Goal: Task Accomplishment & Management: Manage account settings

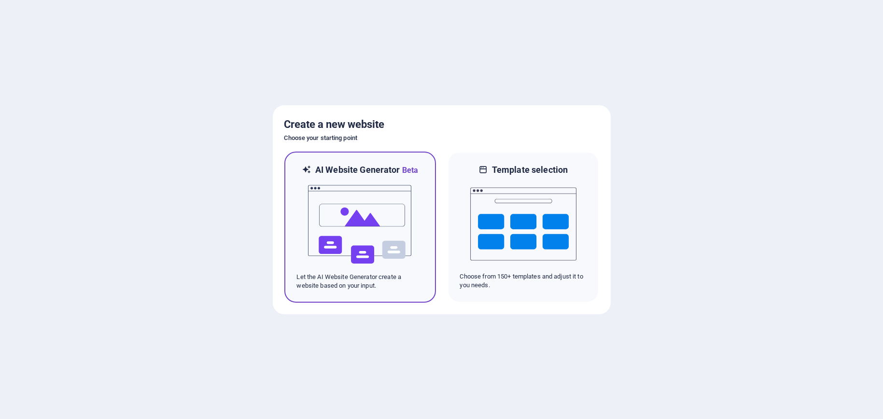
click at [347, 233] on img at bounding box center [360, 224] width 106 height 97
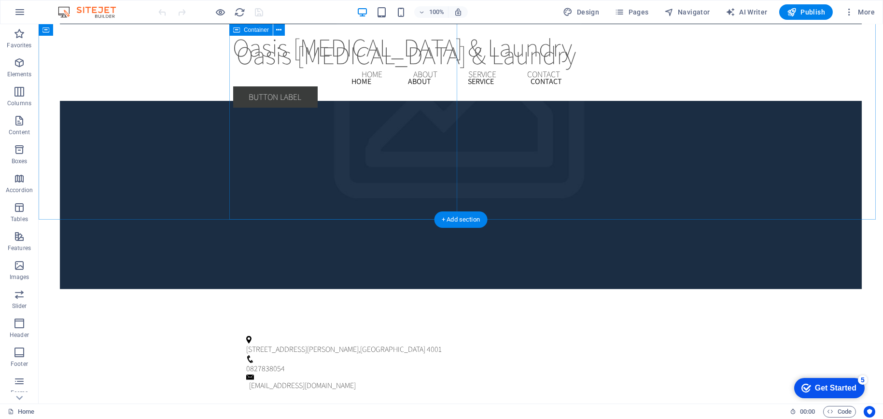
scroll to position [2110, 0]
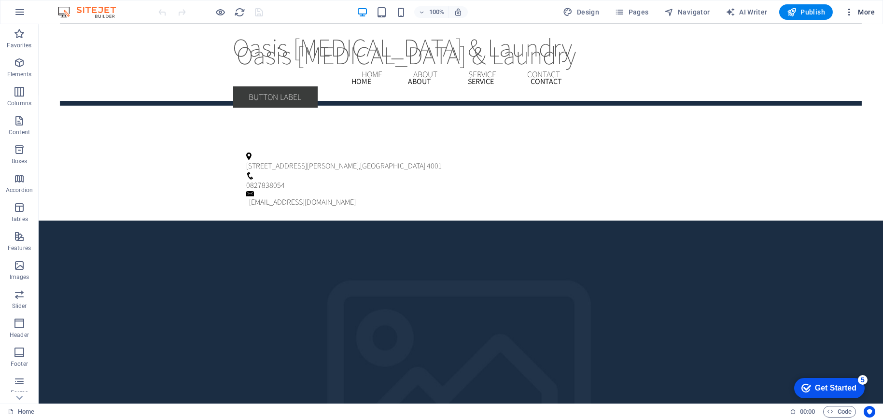
click at [851, 11] on icon "button" at bounding box center [850, 12] width 10 height 10
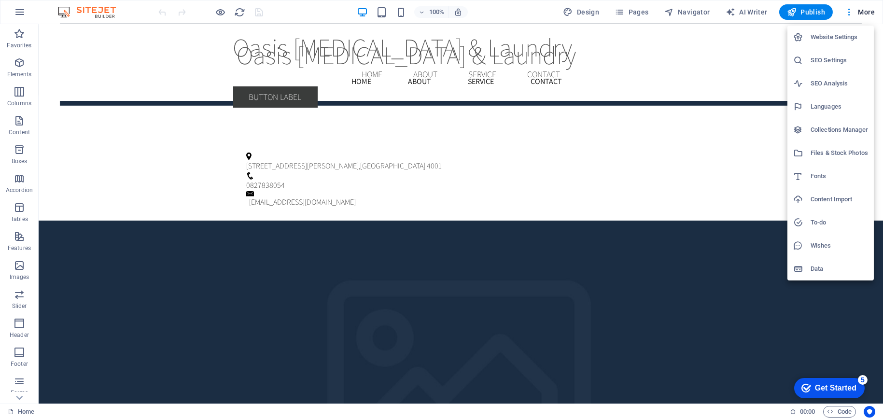
click at [129, 63] on div at bounding box center [441, 209] width 883 height 419
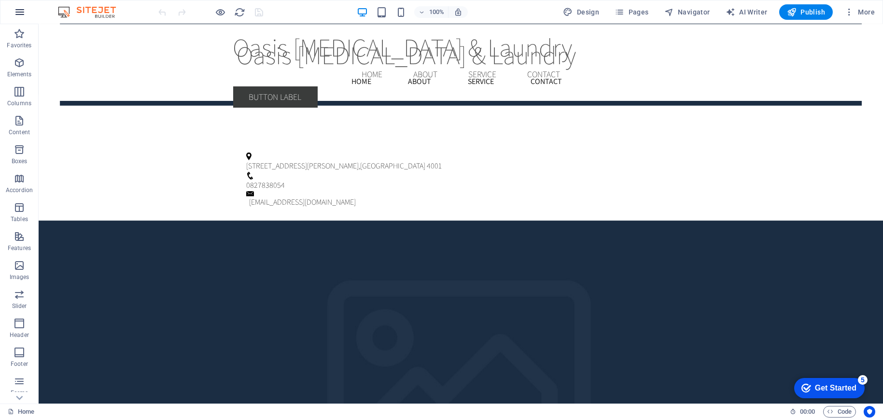
click at [15, 11] on icon "button" at bounding box center [20, 12] width 12 height 12
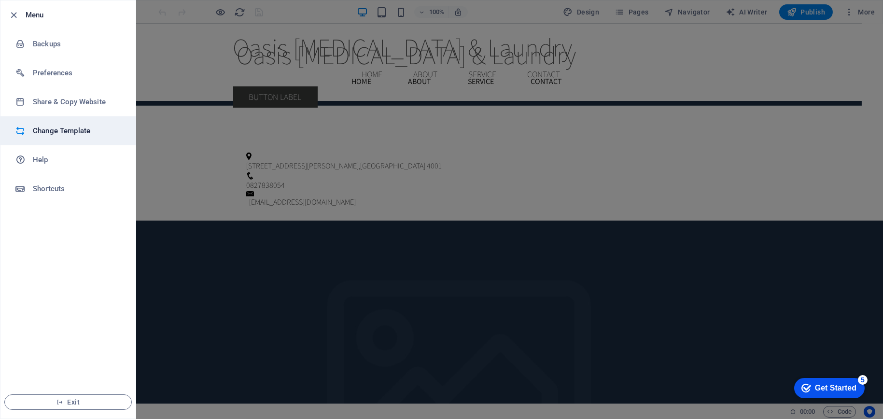
click at [52, 133] on h6 "Change Template" at bounding box center [77, 131] width 89 height 12
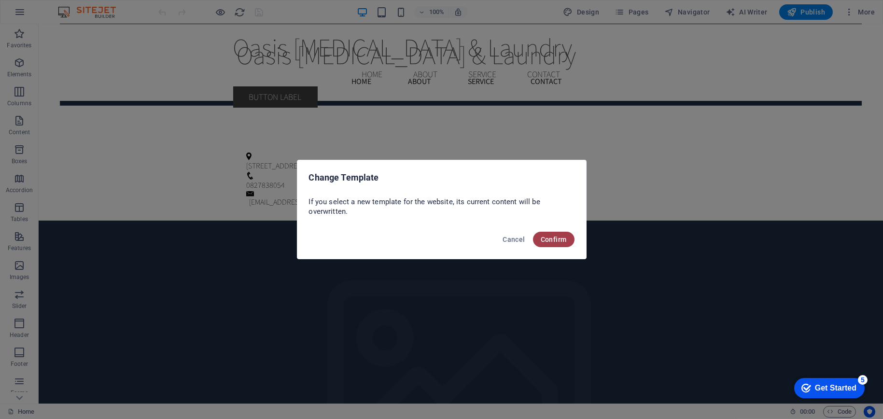
click at [563, 246] on button "Confirm" at bounding box center [554, 239] width 42 height 15
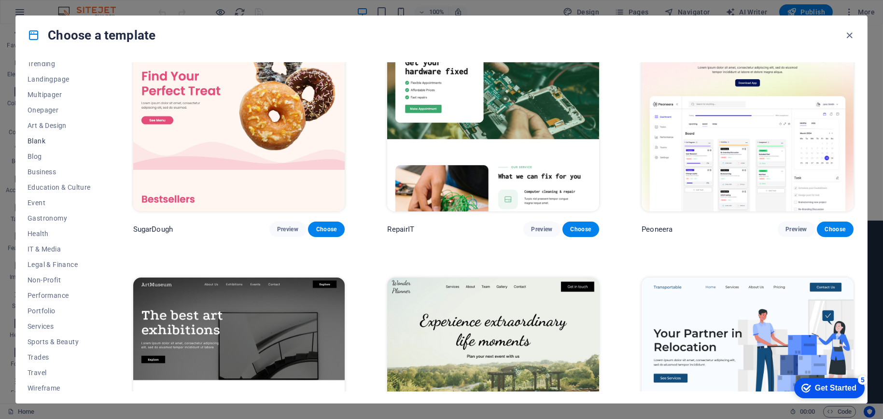
scroll to position [57, 0]
click at [35, 319] on span "Services" at bounding box center [59, 323] width 63 height 8
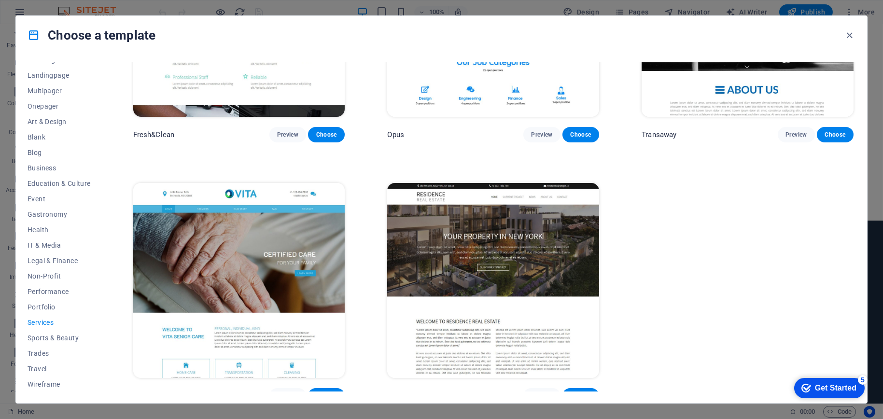
scroll to position [1453, 0]
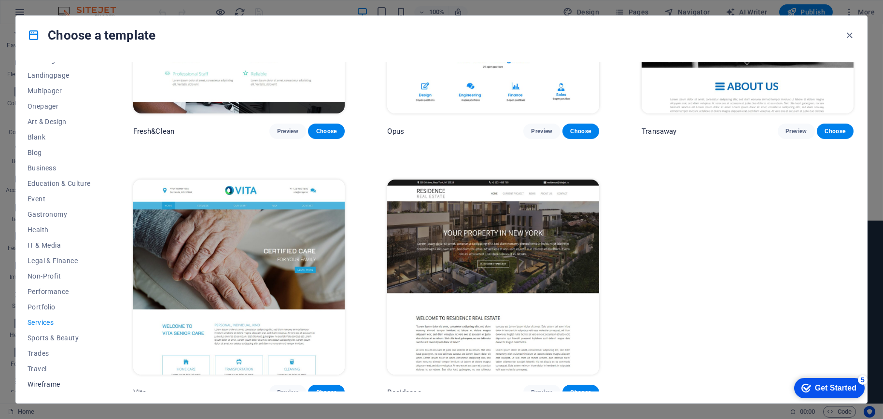
click at [36, 379] on button "Wireframe" at bounding box center [59, 384] width 63 height 15
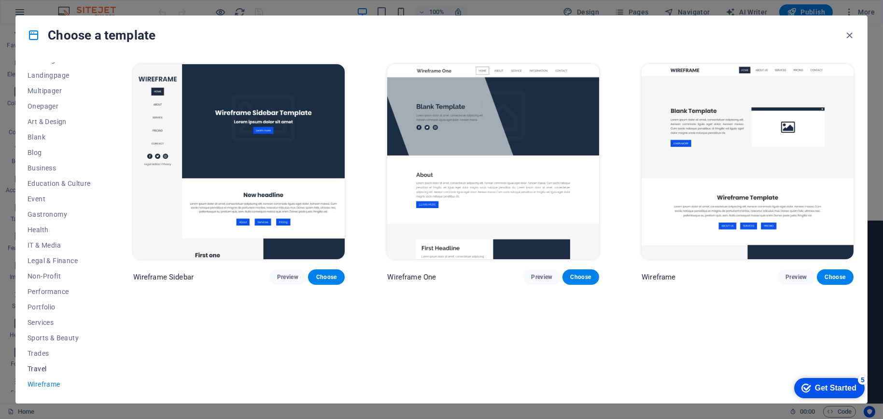
click at [39, 364] on button "Travel" at bounding box center [59, 368] width 63 height 15
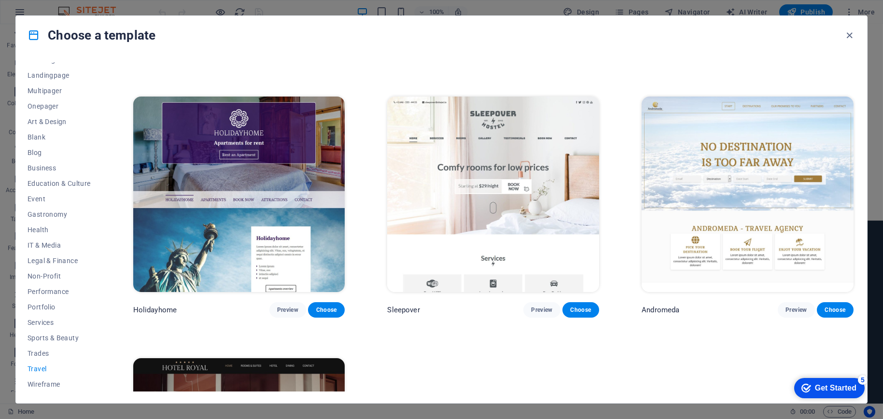
scroll to position [241, 0]
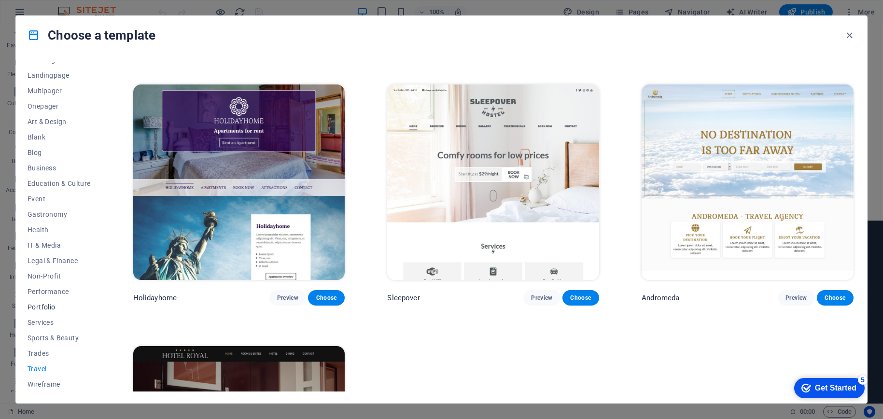
click at [41, 305] on span "Portfolio" at bounding box center [59, 307] width 63 height 8
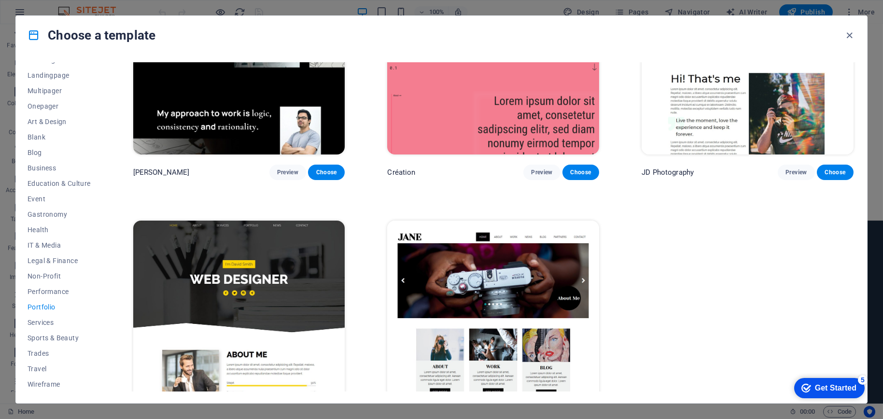
scroll to position [412, 0]
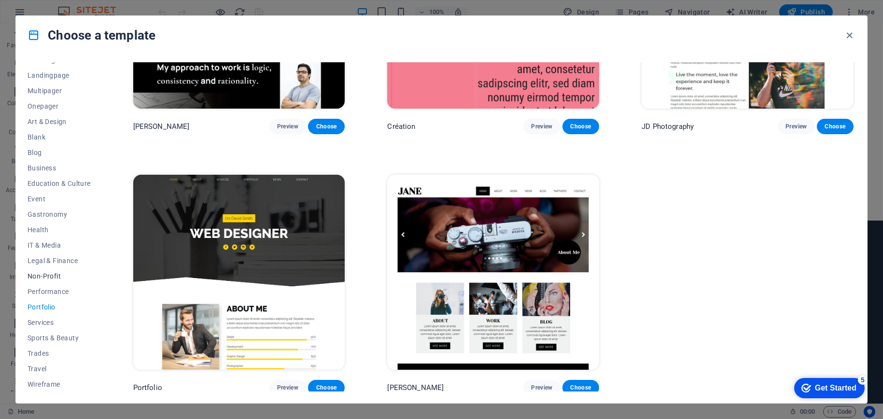
click at [41, 276] on span "Non-Profit" at bounding box center [59, 276] width 63 height 8
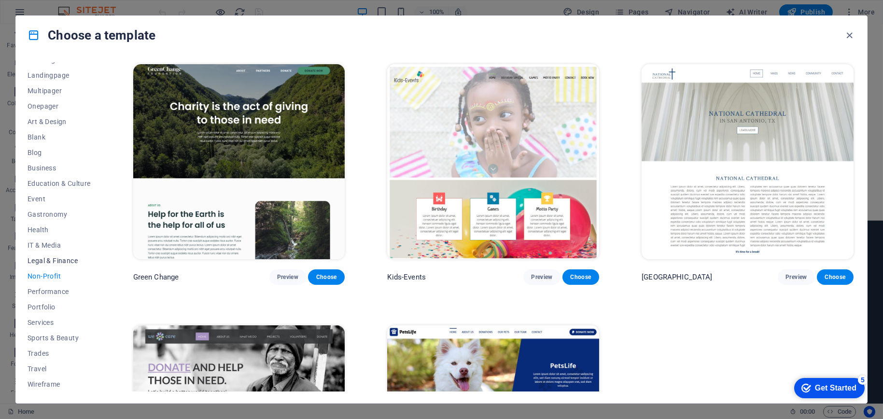
click at [43, 258] on span "Legal & Finance" at bounding box center [59, 261] width 63 height 8
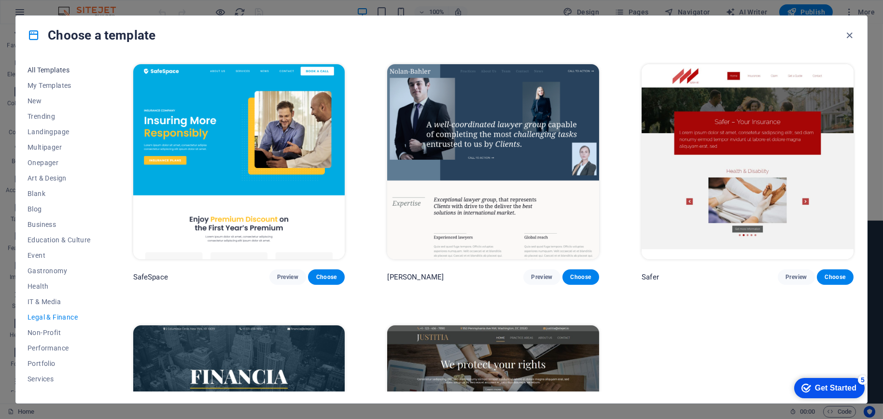
click at [48, 70] on span "All Templates" at bounding box center [59, 70] width 63 height 8
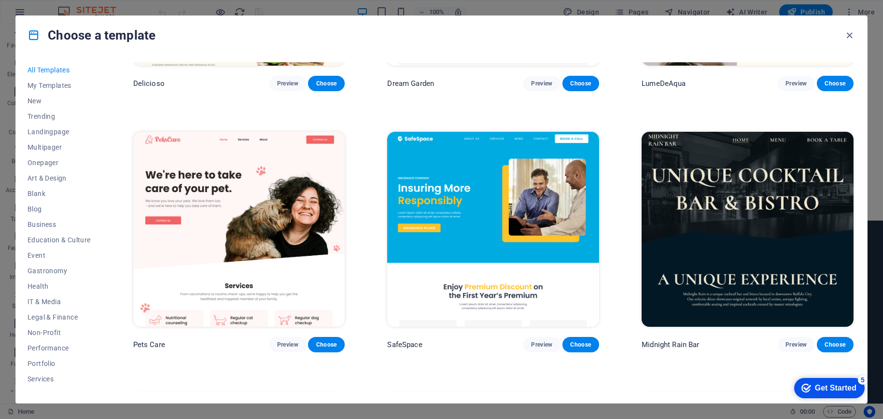
scroll to position [2028, 0]
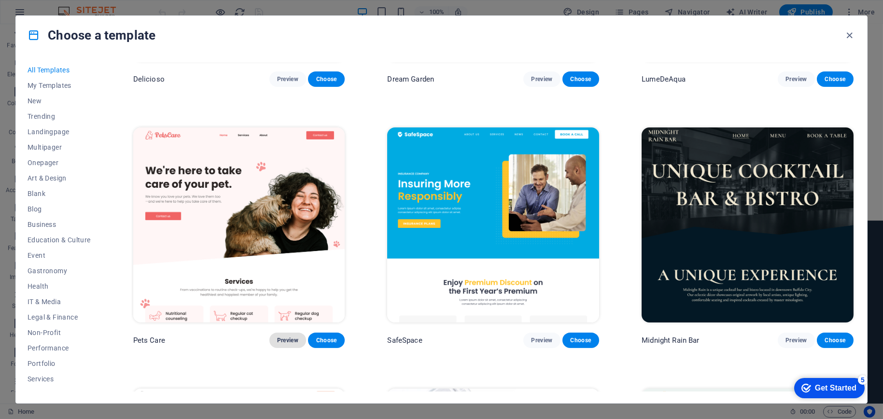
click at [285, 337] on span "Preview" at bounding box center [287, 341] width 21 height 8
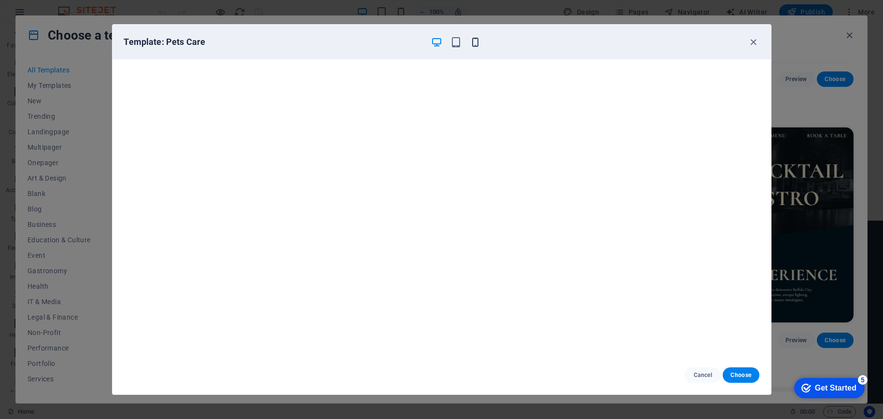
click at [474, 45] on icon "button" at bounding box center [475, 42] width 11 height 11
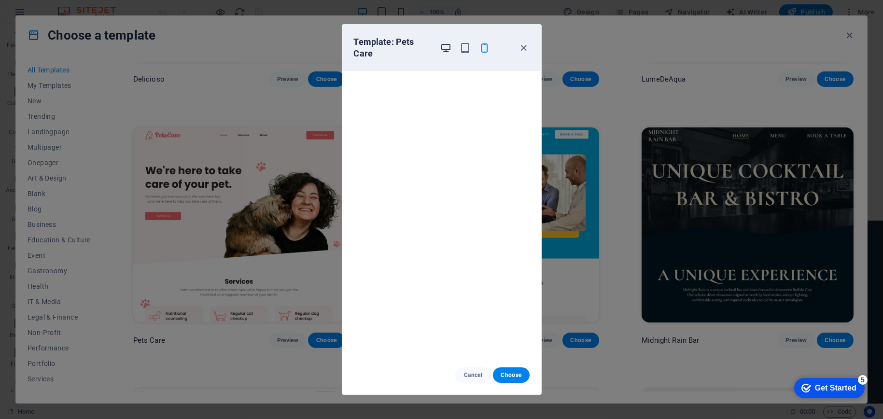
click at [449, 49] on icon "button" at bounding box center [446, 48] width 11 height 11
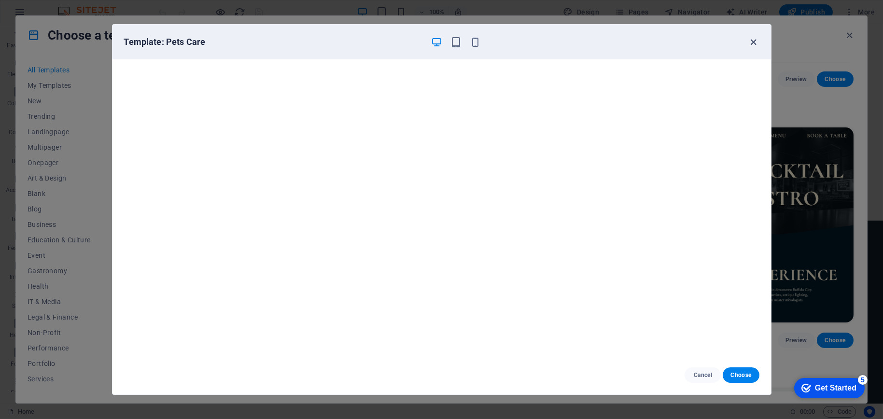
click at [756, 42] on icon "button" at bounding box center [753, 42] width 11 height 11
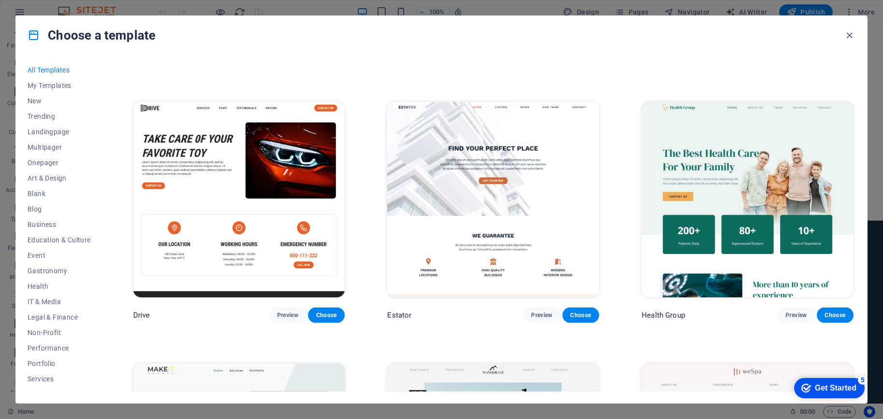
scroll to position [2318, 0]
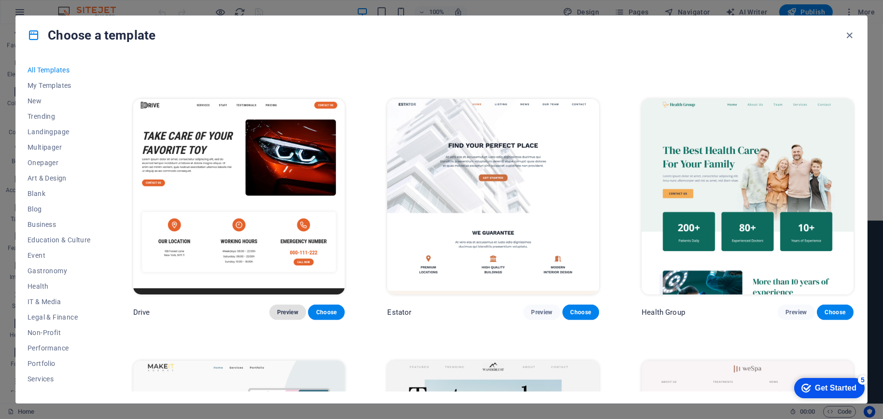
click at [287, 309] on span "Preview" at bounding box center [287, 313] width 21 height 8
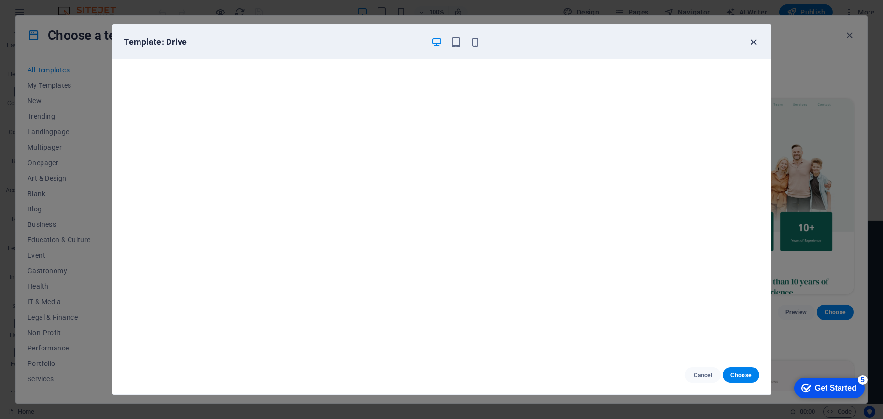
click at [751, 42] on icon "button" at bounding box center [753, 42] width 11 height 11
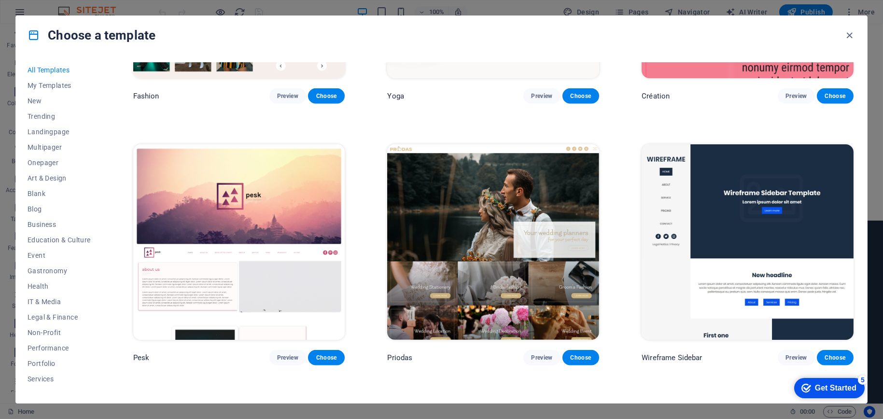
scroll to position [4105, 0]
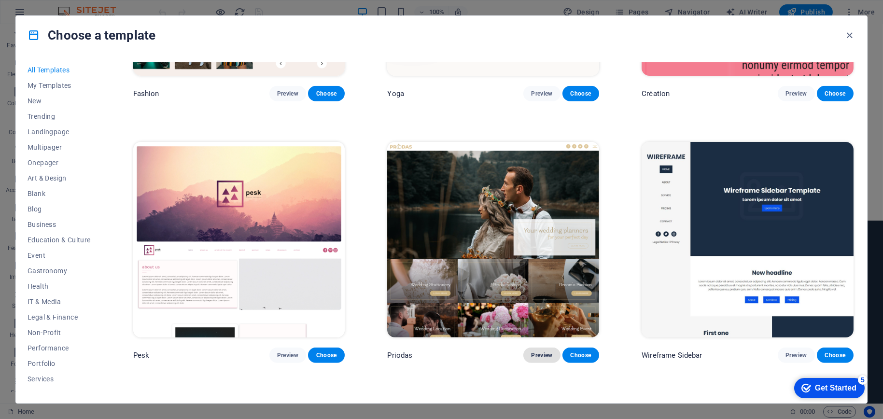
click at [535, 352] on span "Preview" at bounding box center [541, 356] width 21 height 8
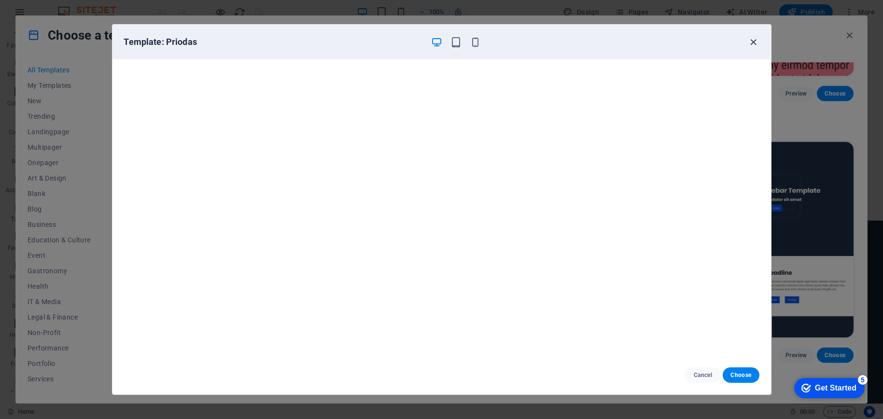
click at [748, 43] on icon "button" at bounding box center [753, 42] width 11 height 11
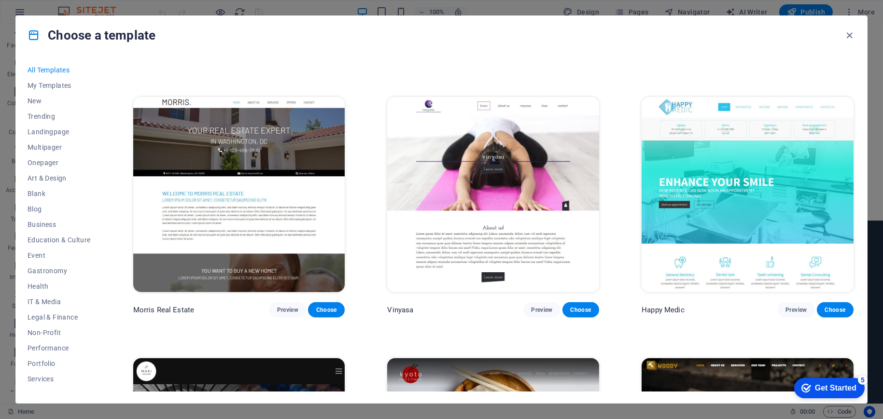
scroll to position [5458, 0]
click at [541, 306] on span "Preview" at bounding box center [541, 310] width 21 height 8
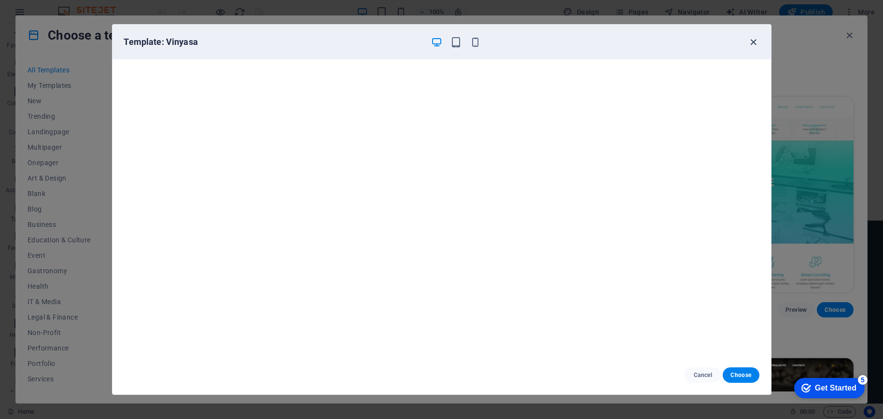
click at [753, 39] on icon "button" at bounding box center [753, 42] width 11 height 11
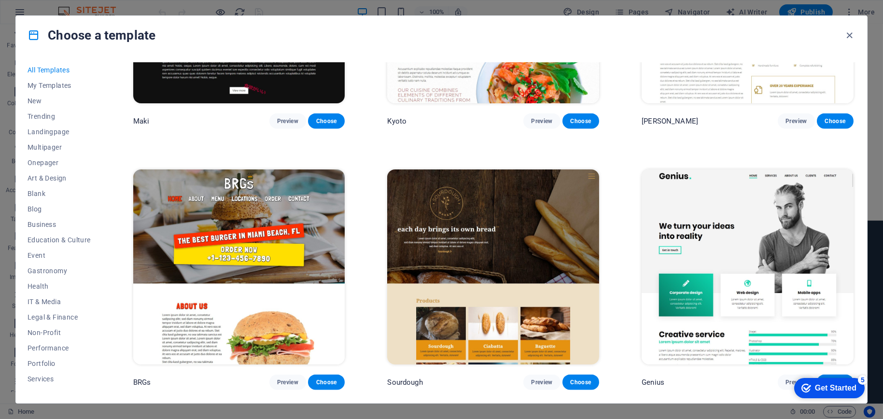
scroll to position [5941, 0]
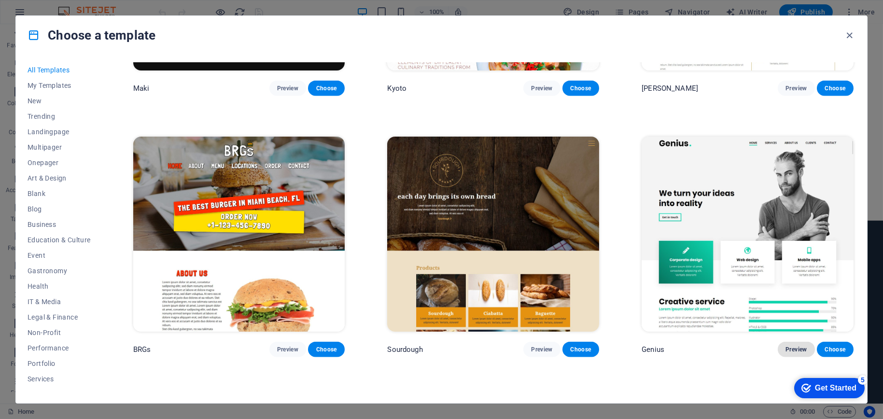
click at [789, 346] on span "Preview" at bounding box center [796, 350] width 21 height 8
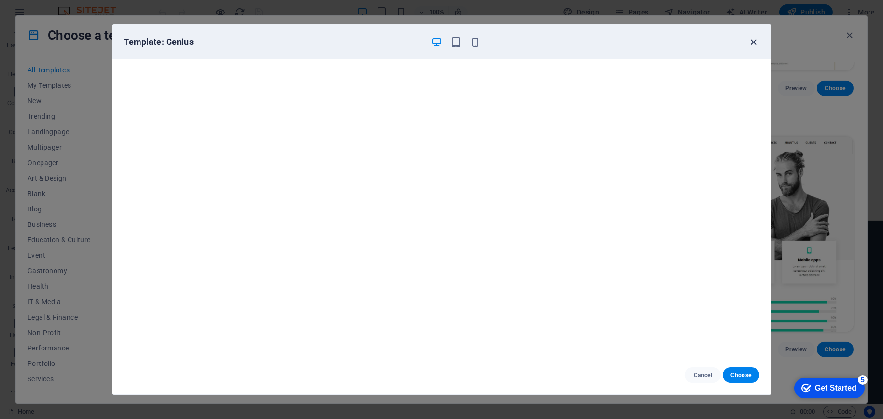
click at [755, 43] on icon "button" at bounding box center [753, 42] width 11 height 11
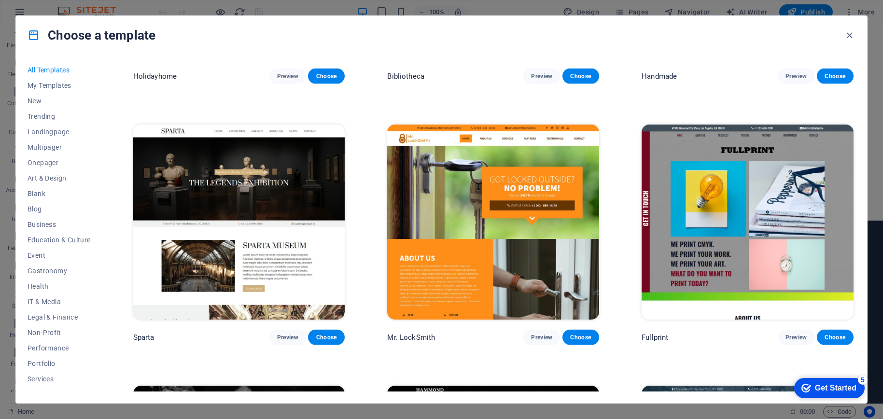
scroll to position [7003, 0]
